Goal: Find specific page/section: Find specific page/section

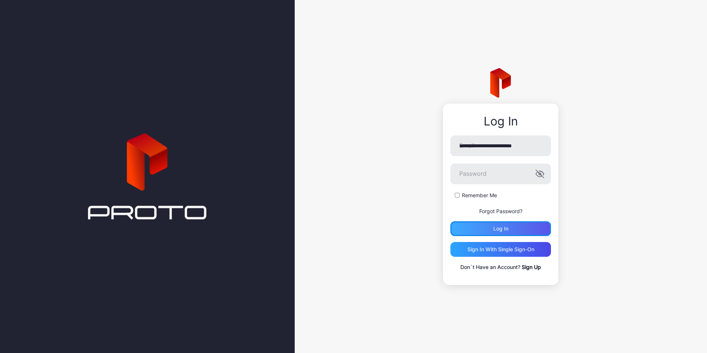
click at [520, 227] on div "Log in" at bounding box center [501, 228] width 101 height 15
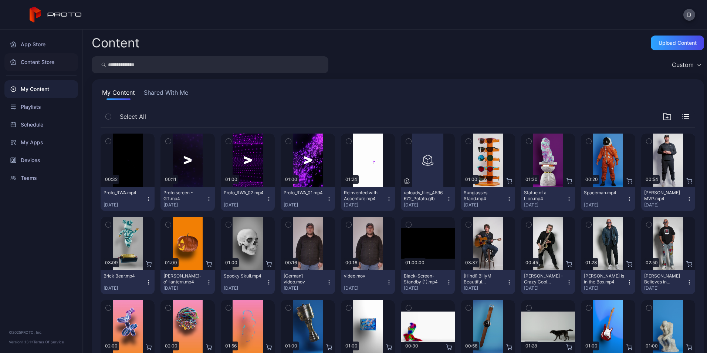
click at [33, 57] on div "Content Store" at bounding box center [41, 62] width 74 height 18
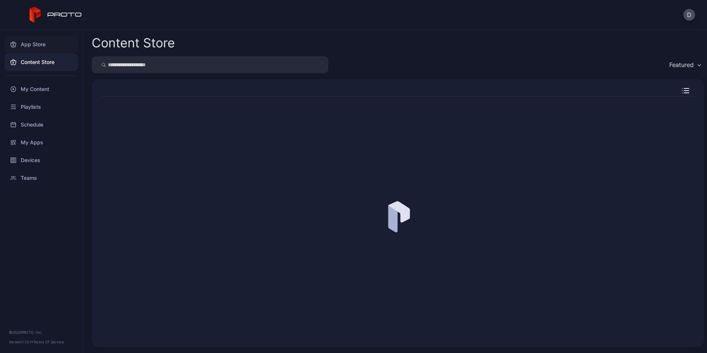
click at [33, 45] on div "App Store" at bounding box center [41, 45] width 74 height 18
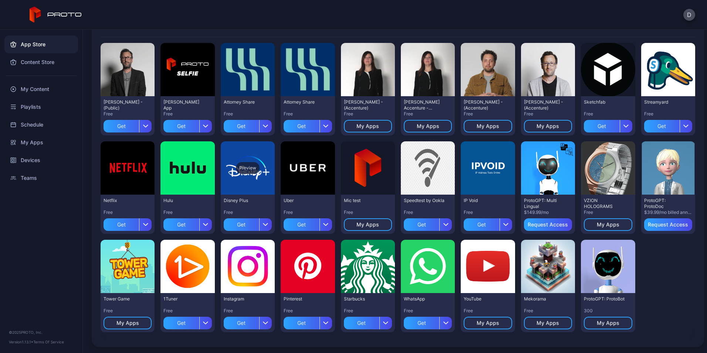
scroll to position [29, 0]
